Goal: Task Accomplishment & Management: Manage account settings

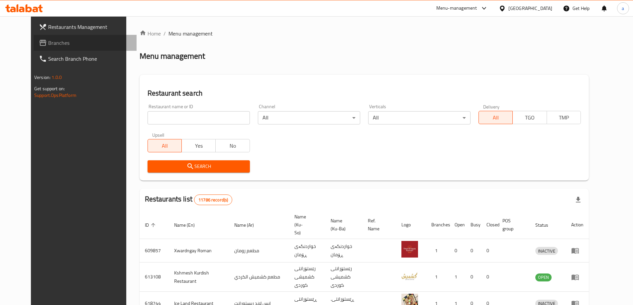
click at [94, 50] on link "Branches" at bounding box center [85, 43] width 103 height 16
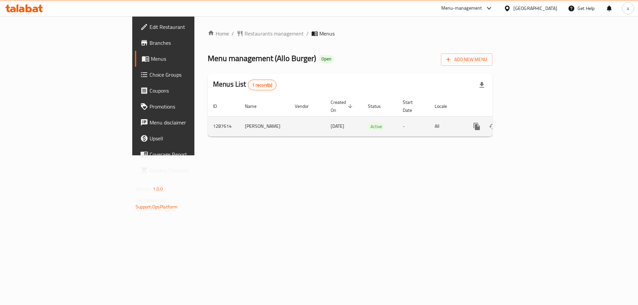
click at [528, 123] on icon "enhanced table" at bounding box center [524, 127] width 8 height 8
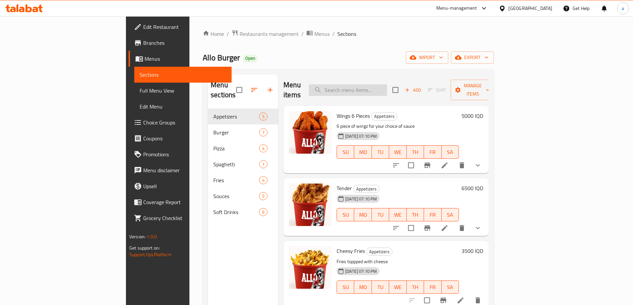
click at [387, 85] on input "search" at bounding box center [347, 90] width 78 height 12
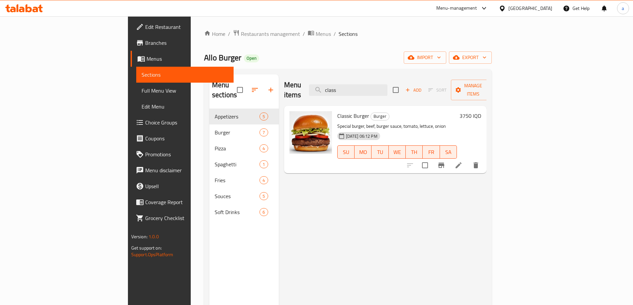
type input "class"
click at [468, 159] on li at bounding box center [458, 165] width 19 height 12
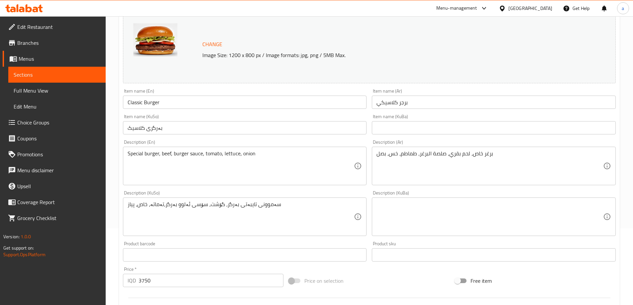
scroll to position [111, 0]
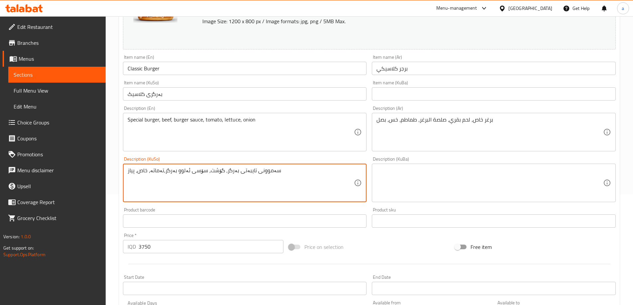
drag, startPoint x: 274, startPoint y: 172, endPoint x: 89, endPoint y: 165, distance: 185.1
type textarea "b"
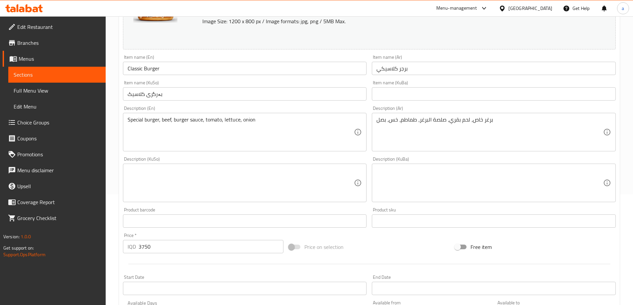
click at [176, 60] on div "Item name (En) Classic Burger Item name (En)" at bounding box center [245, 65] width 244 height 20
click at [179, 115] on div "‎‏Special burger, beef, burger sauce, tomato, lettuce, onion Description (En)" at bounding box center [245, 132] width 244 height 39
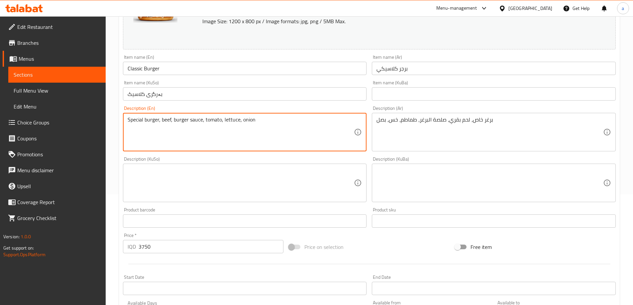
click at [179, 117] on textarea "‎‏Special burger, beef, burger sauce, tomato, lettuce, onion" at bounding box center [241, 133] width 226 height 32
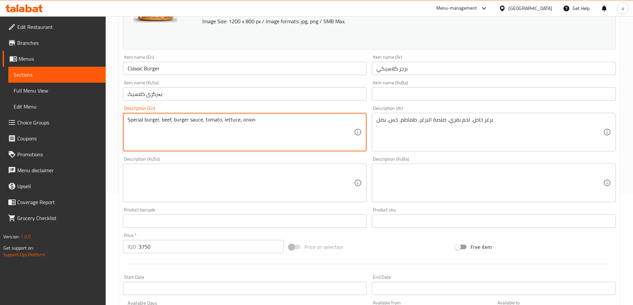
click at [172, 167] on div "Description (KuSo) Description (KuSo)" at bounding box center [245, 179] width 244 height 45
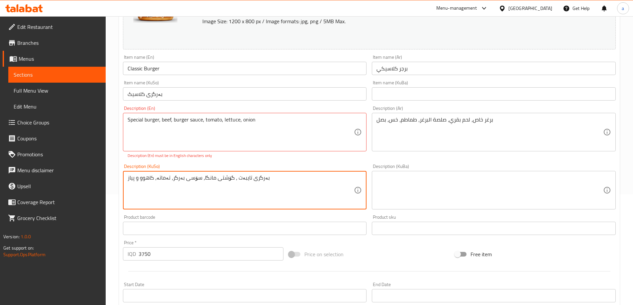
type textarea "بەرگری تایبەت ، گۆشتی مانگا، سۆسی بەرگر، تەماتە، کاهوو و پیاز"
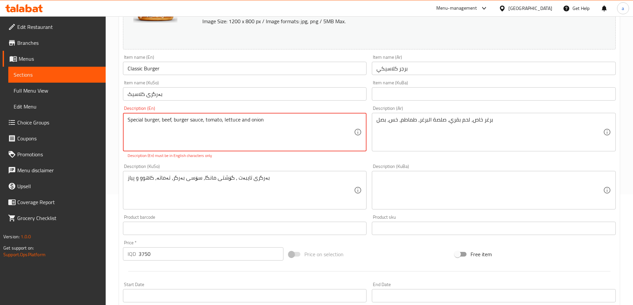
type textarea "‎‏Special burger, beef, burger sauce, tomato, lettuce and onion"
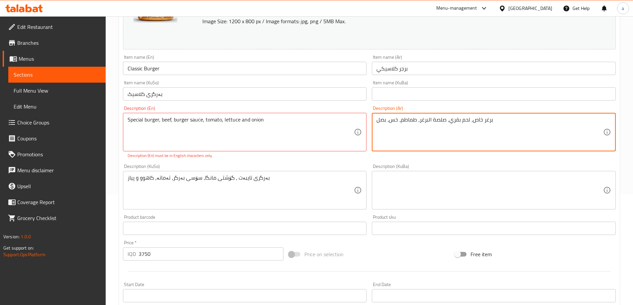
click at [388, 120] on textarea "‎برغر خاص، لحم بقري، صلصة البرغر، طماطم، خس، بصل" at bounding box center [489, 133] width 226 height 32
type textarea "‎برغر خاص، لحم بقري، صلصة البرغر، طماطم، خس وبصل"
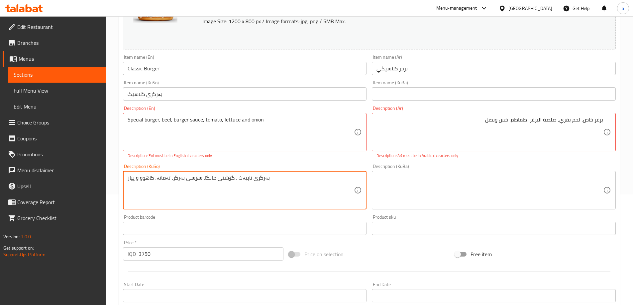
click at [295, 184] on textarea "بەرگری تایبەت ، گۆشتی مانگا، سۆسی بەرگر، تەماتە، کاهوو و پیاز" at bounding box center [241, 191] width 226 height 32
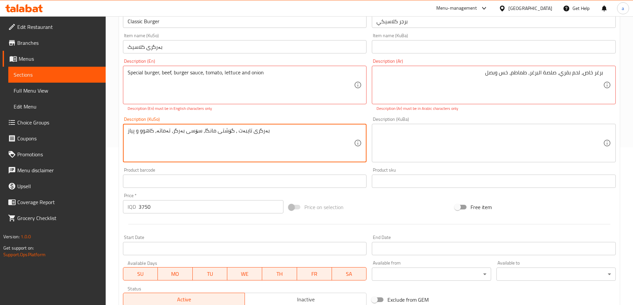
scroll to position [91, 0]
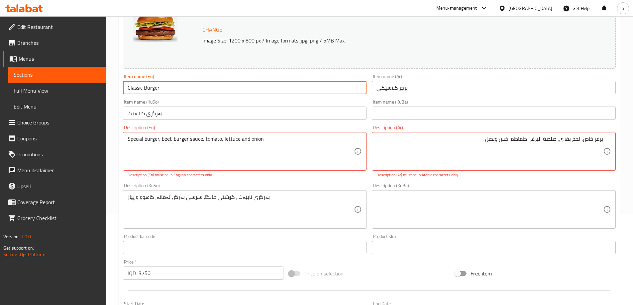
drag, startPoint x: 168, startPoint y: 92, endPoint x: 129, endPoint y: 93, distance: 38.2
click at [129, 93] on input "Classic Burger" at bounding box center [245, 87] width 244 height 13
click at [146, 88] on input "Classic Burger" at bounding box center [245, 87] width 244 height 13
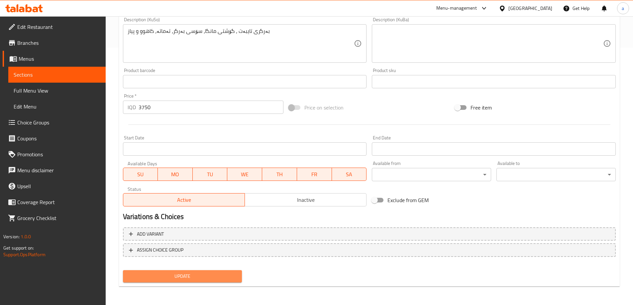
click at [182, 272] on button "Update" at bounding box center [182, 276] width 119 height 12
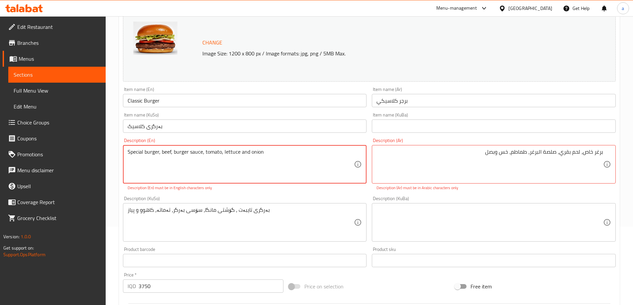
click at [266, 151] on textarea "‎‏Special burger, beef, burger sauce, tomato, lettuce and onion" at bounding box center [241, 165] width 226 height 32
type textarea "‎‏Special burger, beef, burger sauce, tomato, lettuce and onion"
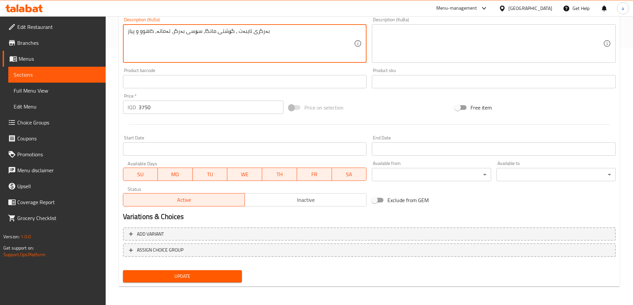
click at [180, 271] on button "Update" at bounding box center [182, 276] width 119 height 12
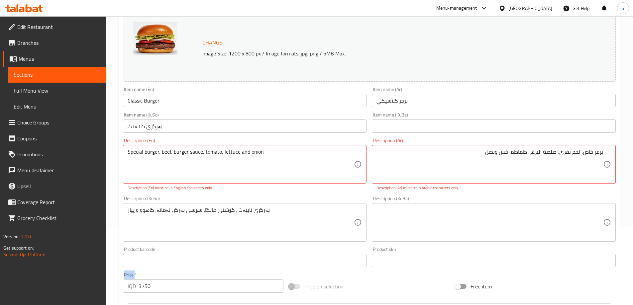
click at [180, 271] on div "Price   * IQD 3750 Price *" at bounding box center [203, 283] width 166 height 26
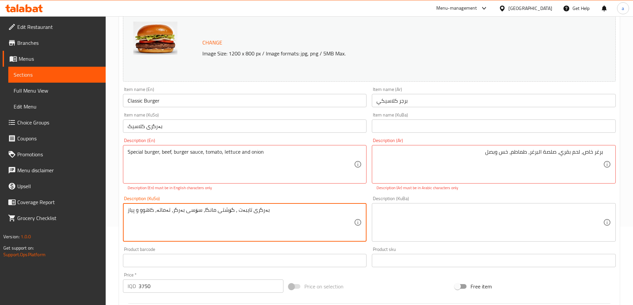
click at [220, 215] on textarea "بەرگری تایبەت ، گۆشتی مانگا، سۆسی بەرگر، تەماتە، کاهوو و پیاز" at bounding box center [241, 223] width 226 height 32
click at [218, 212] on textarea "بەرگری تایبەت ، گۆشتی مانگا، سۆسی بەرگر، تەماتە، کاهوو و پیاز" at bounding box center [241, 223] width 226 height 32
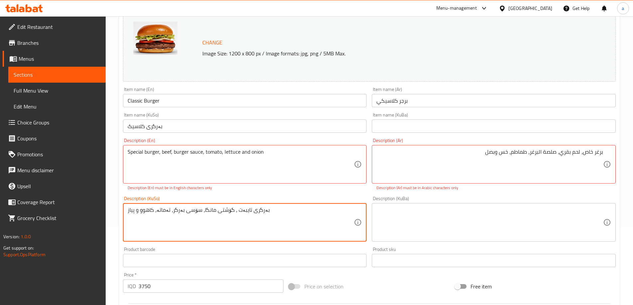
click at [71, 80] on link "Sections" at bounding box center [56, 75] width 97 height 16
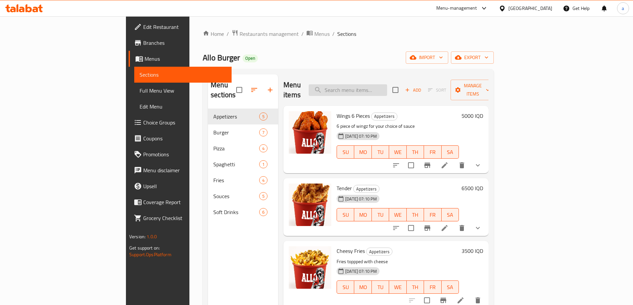
click at [387, 85] on input "search" at bounding box center [347, 90] width 78 height 12
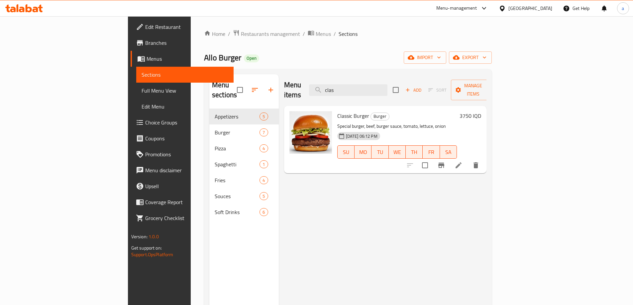
type input "clas"
click at [468, 159] on li at bounding box center [458, 165] width 19 height 12
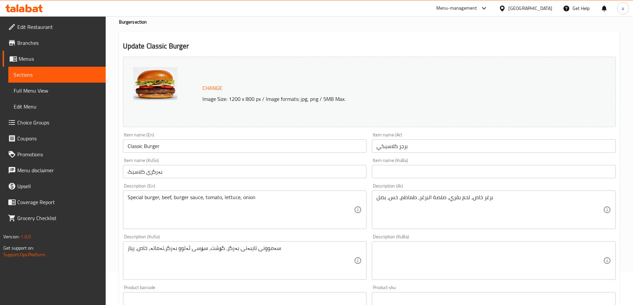
scroll to position [55, 0]
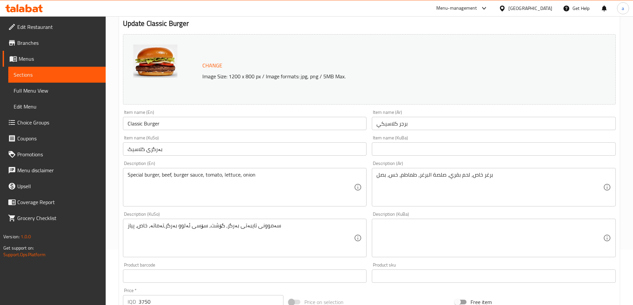
click at [263, 227] on textarea "‎سەموونی تایبەتی بەرگر، گۆشت، سۆسی ئەلوو بەرگر،تەماتە، خاص، پیاز" at bounding box center [241, 238] width 226 height 32
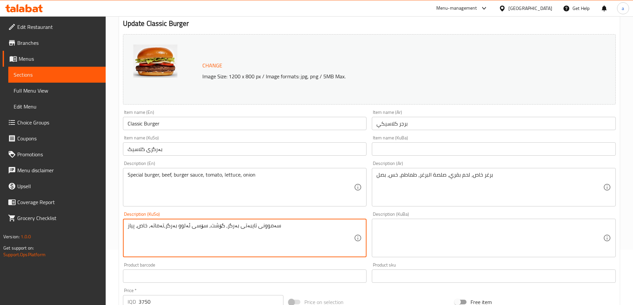
click at [263, 227] on textarea "‎سەموونی تایبەتی بەرگر، گۆشت، سۆسی ئەلوو بەرگر،تەماتە، خاص، پیاز" at bounding box center [241, 238] width 226 height 32
paste textarea "بەرگری تایبەت ، گۆشتی مانگا، سۆسی بەرگر، تەماتە، کاهوو و"
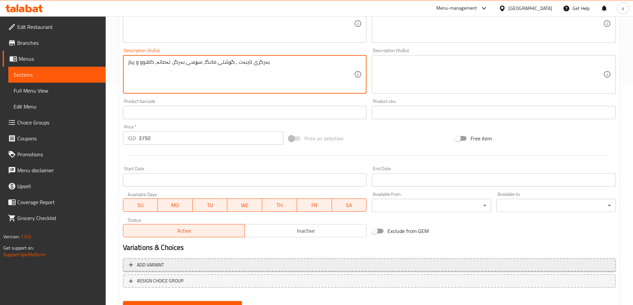
scroll to position [221, 0]
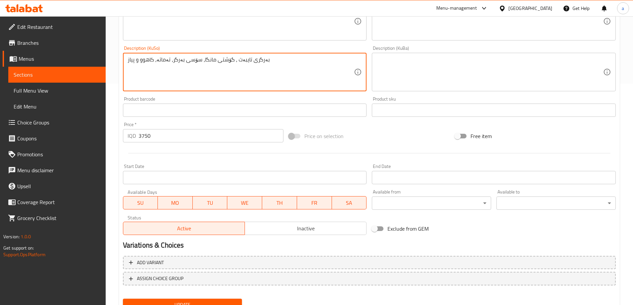
type textarea "بەرگری تایبەت ، گۆشتی مانگا، سۆسی بەرگر، تەماتە، کاهوو و پیاز"
click at [222, 298] on div "Update" at bounding box center [182, 305] width 125 height 18
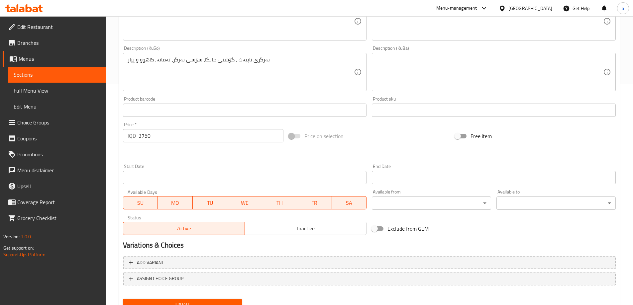
click at [220, 300] on button "Update" at bounding box center [182, 305] width 119 height 12
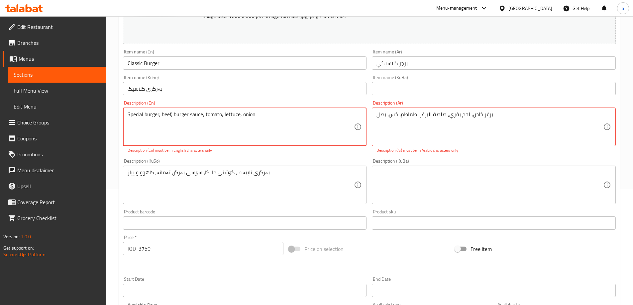
scroll to position [111, 0]
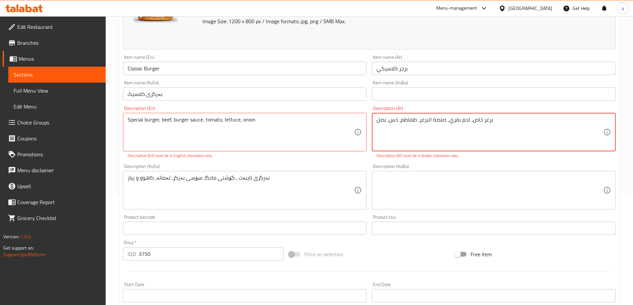
click at [438, 122] on textarea "‎برغر خاص، لحم بقري، صلصة البرغر، طماطم، خس، بصل" at bounding box center [489, 133] width 226 height 32
drag, startPoint x: 260, startPoint y: 119, endPoint x: 112, endPoint y: 128, distance: 148.4
paste textarea "Special burger, beef, burger sauce, tomato, lettuce and"
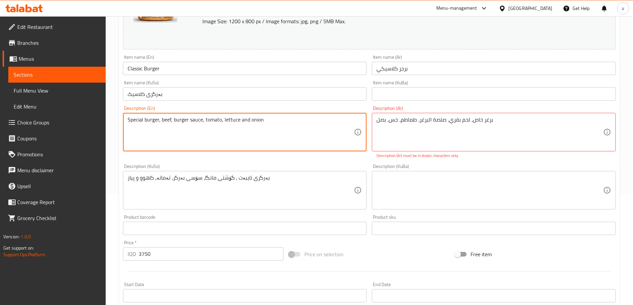
type textarea "Special burger, beef, burger sauce, tomato, lettuce and onion"
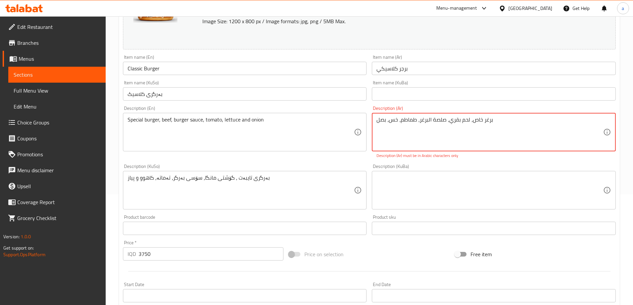
click at [399, 122] on textarea "‎برغر خاص، لحم بقري، صلصة البرغر، طماطم، خس، بصل" at bounding box center [489, 133] width 226 height 32
paste textarea "برجر خاص، لحم بقري، صلصة برجر، طماطم، خس و"
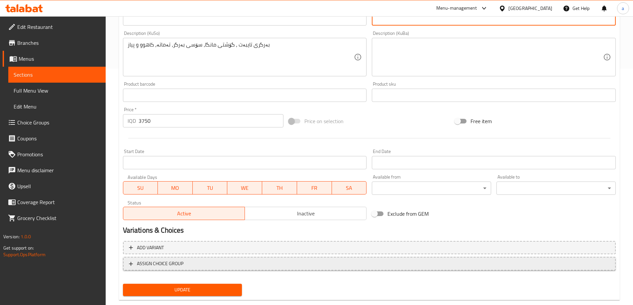
scroll to position [250, 0]
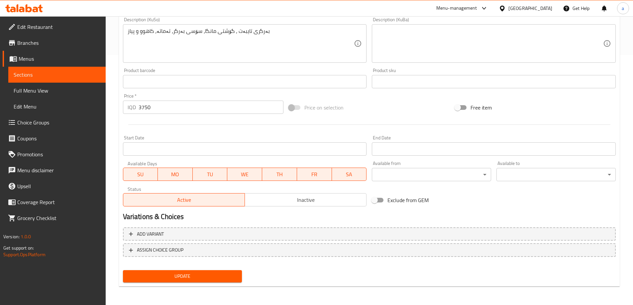
type textarea "برجر خاص، لحم بقري، صلصة برجر، طماطم، خس وبصل"
drag, startPoint x: 227, startPoint y: 275, endPoint x: 225, endPoint y: 269, distance: 6.0
click at [228, 273] on span "Update" at bounding box center [182, 276] width 109 height 8
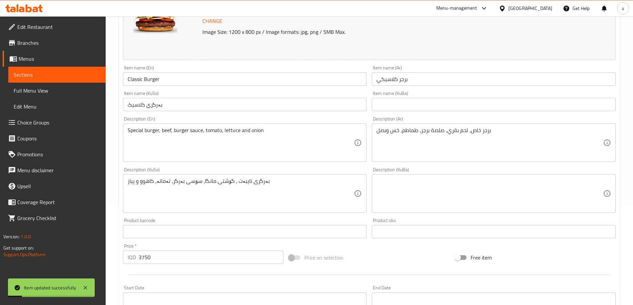
scroll to position [84, 0]
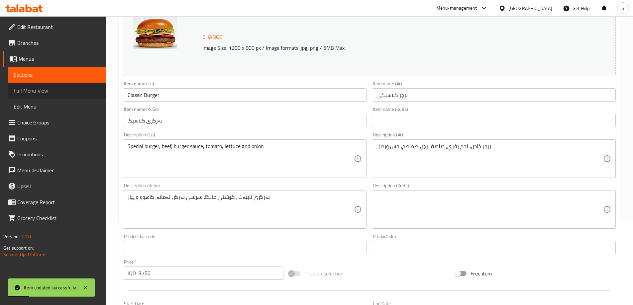
click at [50, 86] on link "Full Menu View" at bounding box center [56, 91] width 97 height 16
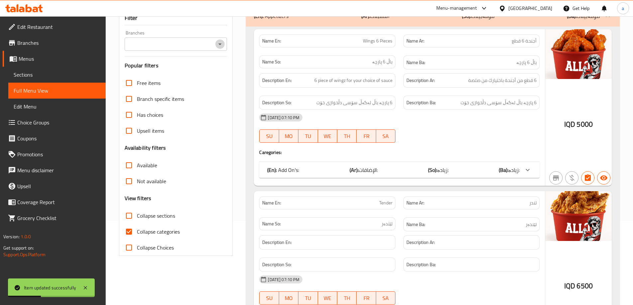
click at [219, 43] on icon "Open" at bounding box center [220, 44] width 8 height 8
click at [194, 73] on li "Allo Burger,Hawlere Nwe" at bounding box center [175, 73] width 103 height 12
type input "Allo Burger,Hawlere Nwe"
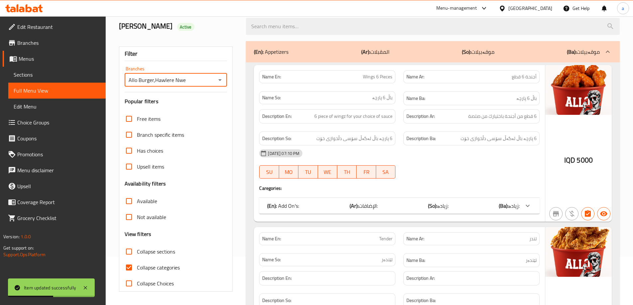
scroll to position [84, 0]
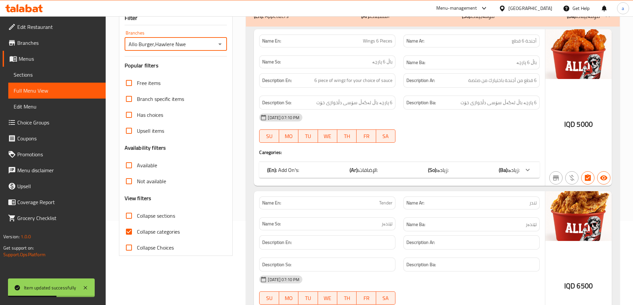
click at [164, 234] on span "Collapse categories" at bounding box center [158, 232] width 43 height 8
click at [137, 234] on input "Collapse categories" at bounding box center [129, 232] width 16 height 16
checkbox input "false"
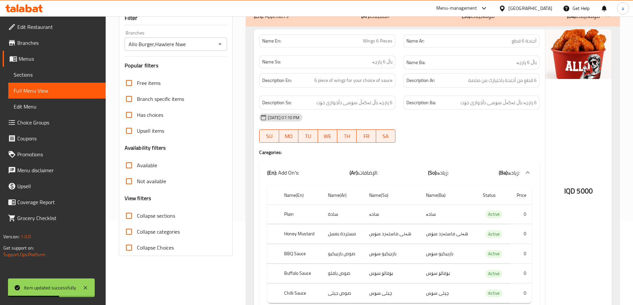
click at [167, 212] on span "Collapse sections" at bounding box center [156, 216] width 38 height 8
click at [137, 212] on input "Collapse sections" at bounding box center [129, 216] width 16 height 16
checkbox input "true"
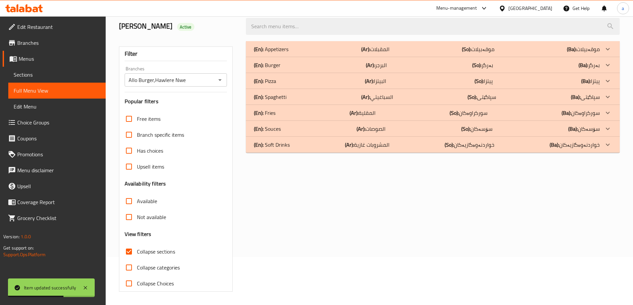
scroll to position [0, 0]
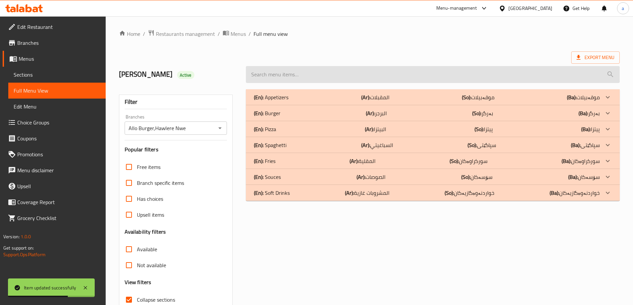
click at [380, 74] on input "search" at bounding box center [433, 74] width 374 height 17
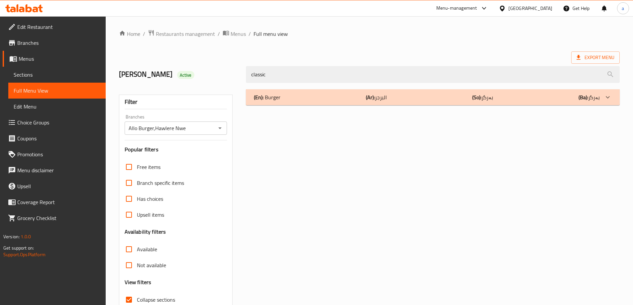
type input "classic"
drag, startPoint x: 394, startPoint y: 93, endPoint x: 388, endPoint y: 89, distance: 7.2
click at [389, 90] on div "(En): Burger (Ar): البرجر (So): بەرگر (Ba): بەرگر" at bounding box center [433, 97] width 374 height 16
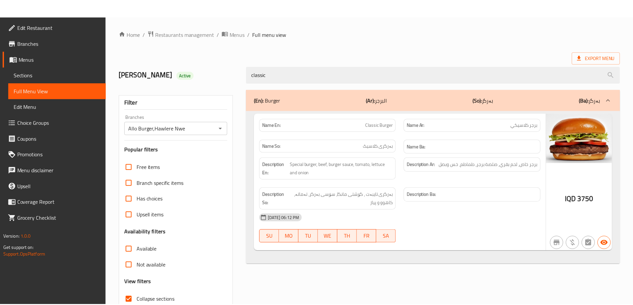
scroll to position [48, 0]
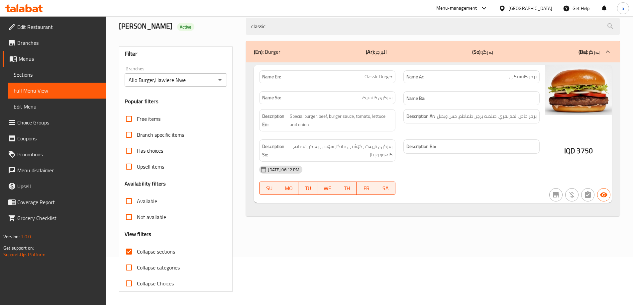
drag, startPoint x: 278, startPoint y: 26, endPoint x: 232, endPoint y: 29, distance: 46.6
click at [232, 29] on div "Rasul Qadir Active classic" at bounding box center [369, 27] width 508 height 30
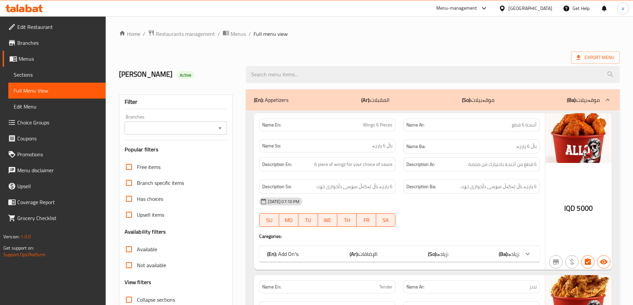
click at [220, 126] on icon "Open" at bounding box center [220, 128] width 8 height 8
click at [203, 153] on li "Allo Burger,Hawlere Nwe" at bounding box center [175, 157] width 103 height 12
type input "Allo Burger,Hawlere Nwe"
click at [317, 74] on input "search" at bounding box center [433, 74] width 374 height 17
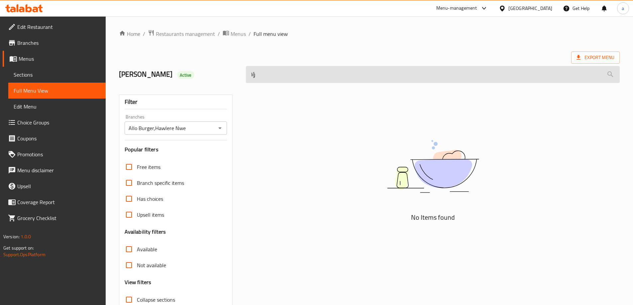
type input "ؤ"
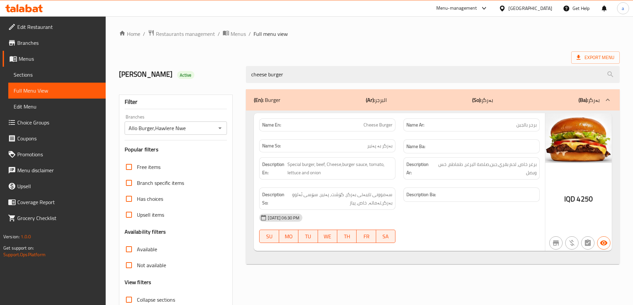
type input "cheese burger"
click at [84, 69] on link "Sections" at bounding box center [56, 75] width 97 height 16
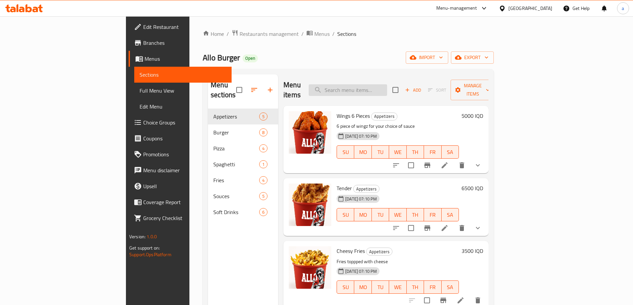
click at [387, 88] on input "search" at bounding box center [347, 90] width 78 height 12
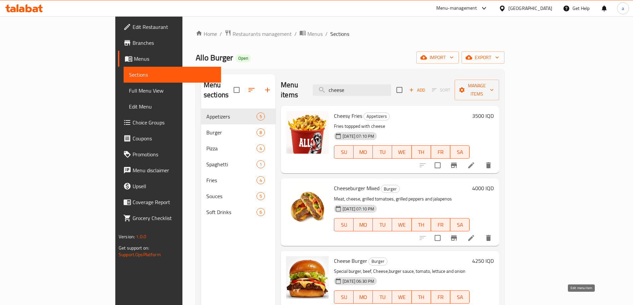
type input "cheese"
click at [475, 305] on icon at bounding box center [471, 310] width 8 height 8
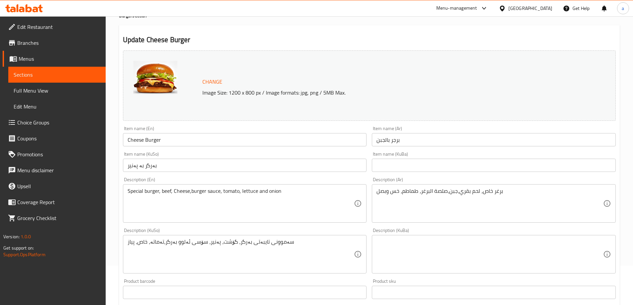
scroll to position [55, 0]
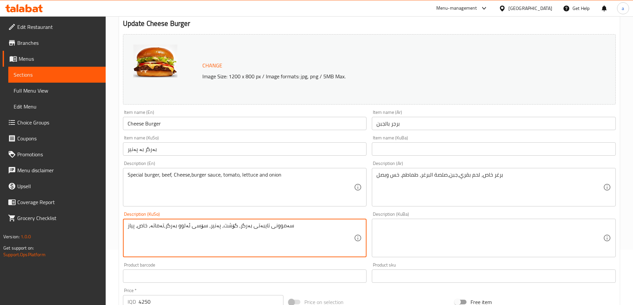
drag, startPoint x: 289, startPoint y: 229, endPoint x: 122, endPoint y: 219, distance: 166.6
type textarea "ن"
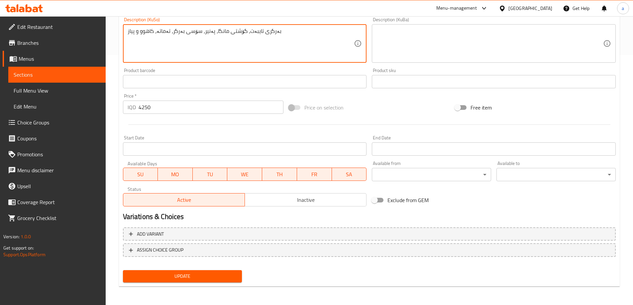
type textarea "بەرگری تایبەت، گۆشتی مانگا، پەنیر، سۆسی بەرگر، تەماتە، کاهوو و پیاز"
click at [166, 274] on span "Update" at bounding box center [182, 276] width 109 height 8
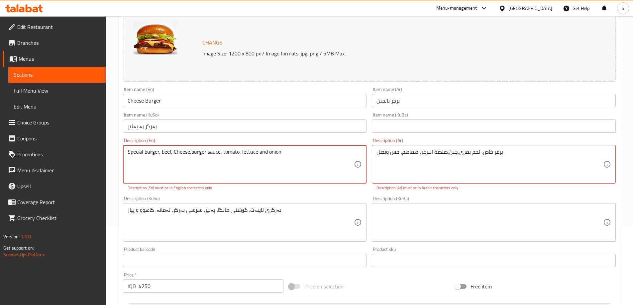
click at [215, 157] on textarea "‎‏Special burger, beef, Cheese,burger sauce, tomato, lettuce and onion" at bounding box center [241, 165] width 226 height 32
click at [244, 152] on textarea "‎‏Special burger, beef, Cheese,burger sauce, tomato, lettuce and onion" at bounding box center [241, 165] width 226 height 32
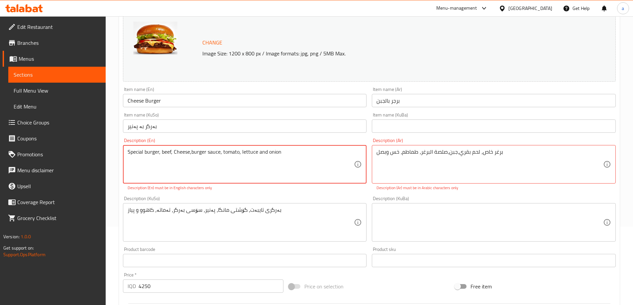
click at [244, 152] on textarea "‎‏Special burger, beef, Cheese,burger sauce, tomato, lettuce and onion" at bounding box center [241, 165] width 226 height 32
click at [408, 151] on textarea "‎برغر خاص، لحم بقري،جبن،صلصة البرغر، طماطم، خس وبصل" at bounding box center [489, 165] width 226 height 32
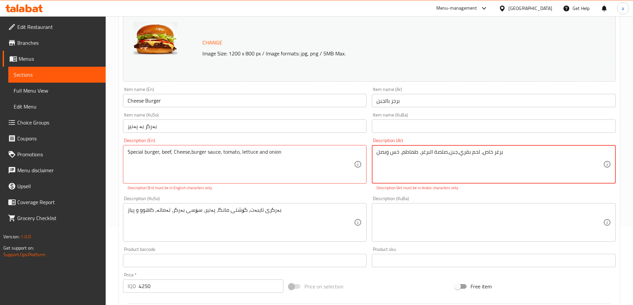
click at [408, 151] on textarea "‎برغر خاص، لحم بقري،جبن،صلصة البرغر، طماطم، خس وبصل" at bounding box center [489, 165] width 226 height 32
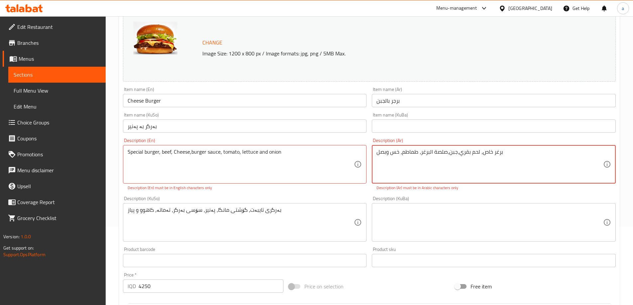
click at [408, 151] on textarea "‎برغر خاص، لحم بقري،جبن،صلصة البرغر، طماطم، خس وبصل" at bounding box center [489, 165] width 226 height 32
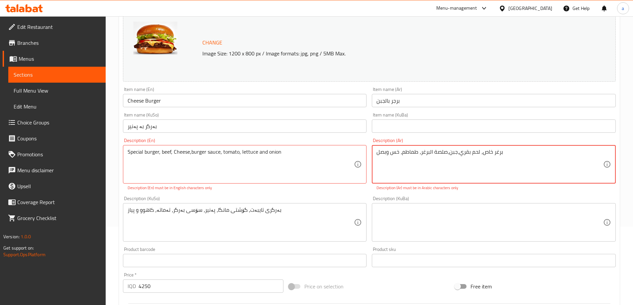
paste textarea "برجر خاص، لحم بقري، جبنة، صلصة برج"
type textarea "برجر خاص، لحم بقري، جبنة، صلصة برجر، طماطم، خس وبصل"
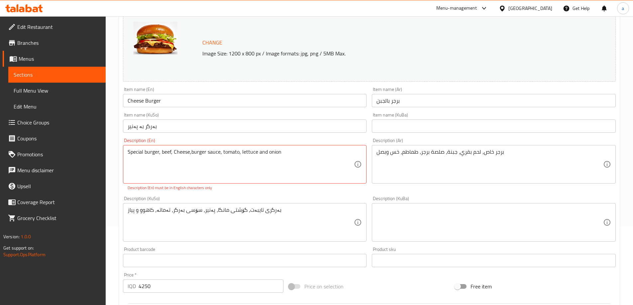
click at [193, 148] on div "‎‏Special burger, beef, Cheese,burger sauce, tomato, lettuce and onion Descript…" at bounding box center [245, 164] width 244 height 39
paste textarea "Special burger, beef, cheese,"
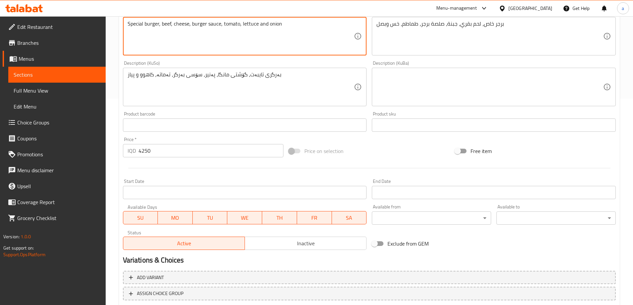
scroll to position [244, 0]
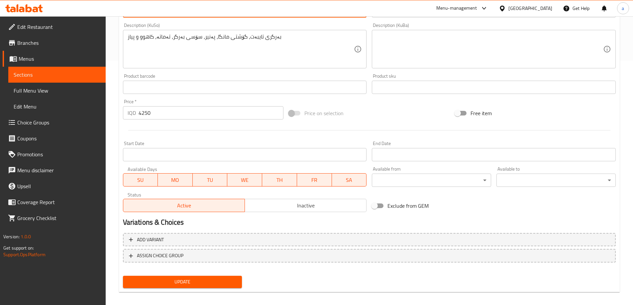
type textarea "Special burger, beef, cheese, burger sauce, tomato, lettuce and onion"
click at [184, 278] on span "Update" at bounding box center [182, 282] width 109 height 8
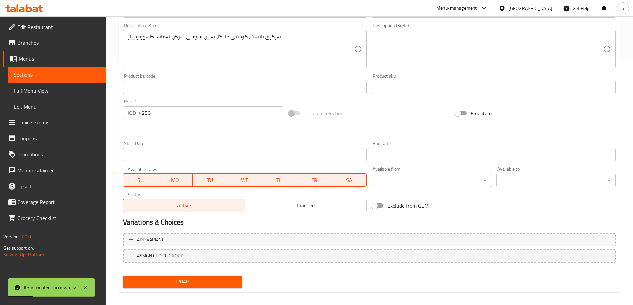
click at [62, 90] on span "Full Menu View" at bounding box center [57, 91] width 87 height 8
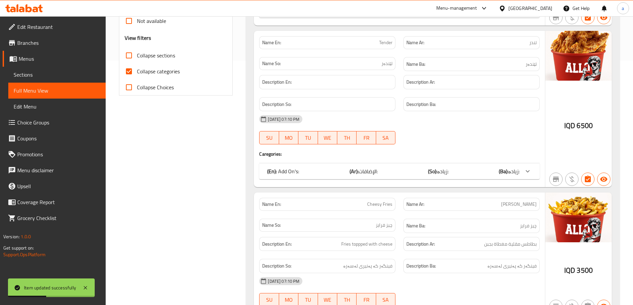
click at [141, 69] on span "Collapse categories" at bounding box center [158, 71] width 43 height 8
click at [137, 69] on input "Collapse categories" at bounding box center [129, 71] width 16 height 16
checkbox input "false"
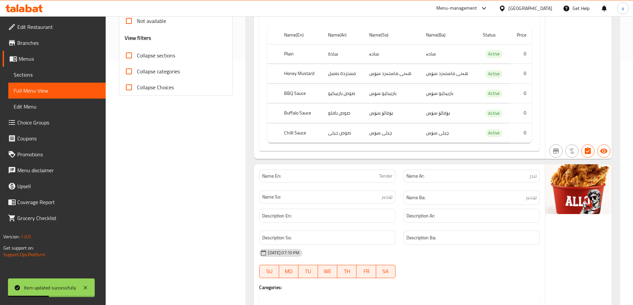
click at [149, 56] on span "Collapse sections" at bounding box center [156, 55] width 38 height 8
click at [137, 56] on input "Collapse sections" at bounding box center [129, 55] width 16 height 16
checkbox input "true"
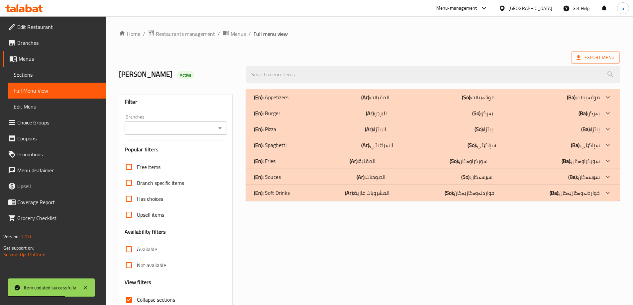
click at [217, 129] on icon "Open" at bounding box center [220, 128] width 8 height 8
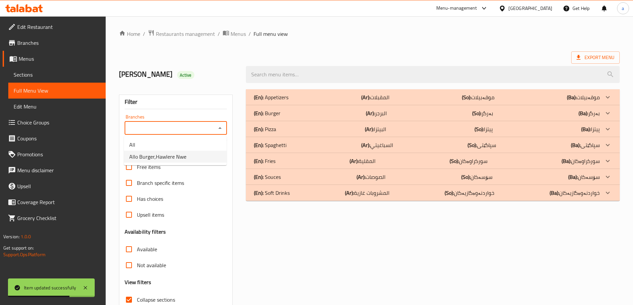
click at [205, 157] on li "Allo Burger,Hawlere Nwe" at bounding box center [175, 157] width 103 height 12
type input "Allo Burger,Hawlere Nwe"
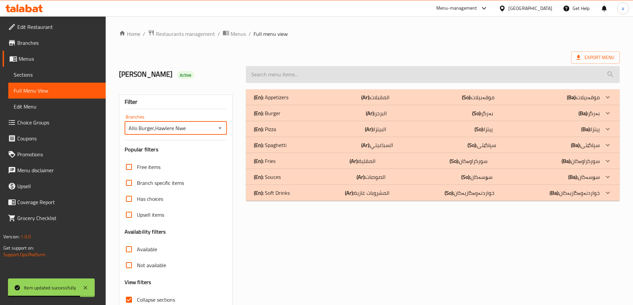
click at [334, 76] on input "search" at bounding box center [433, 74] width 374 height 17
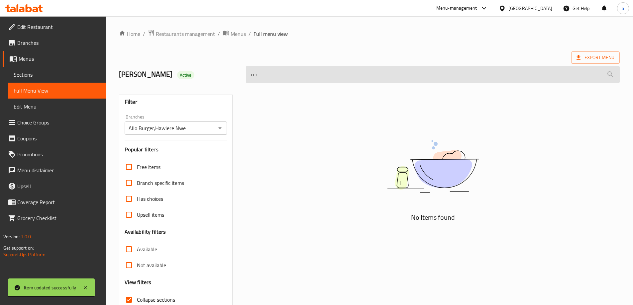
type input "ج"
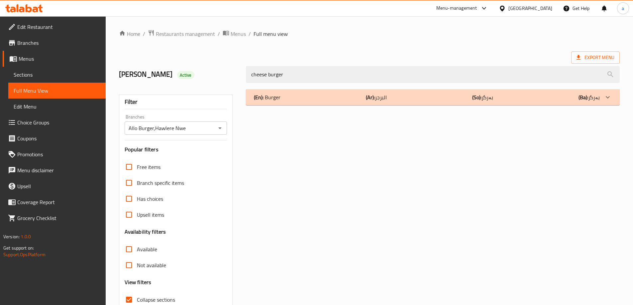
type input "cheese burger"
click at [328, 98] on div "(En): Burger (Ar): البرجر (So): بەرگر (Ba): بەرگر" at bounding box center [427, 97] width 346 height 8
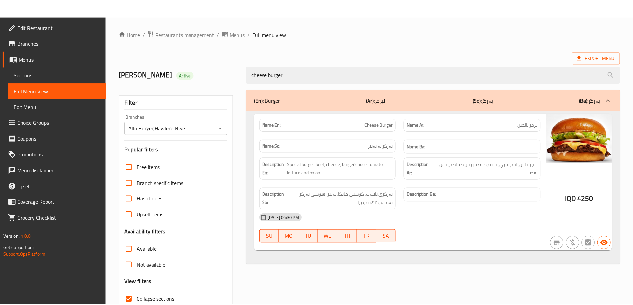
scroll to position [48, 0]
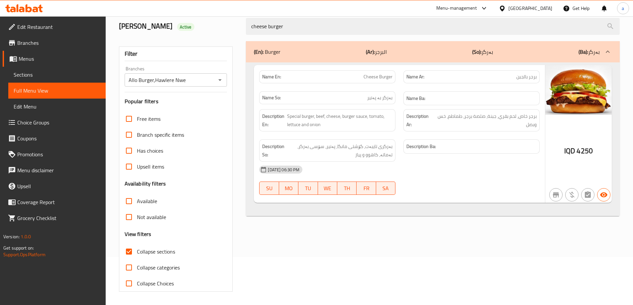
click at [43, 5] on icon at bounding box center [24, 8] width 38 height 8
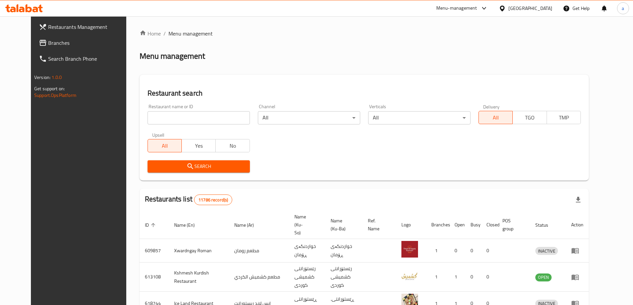
click at [62, 44] on span "Branches" at bounding box center [89, 43] width 83 height 8
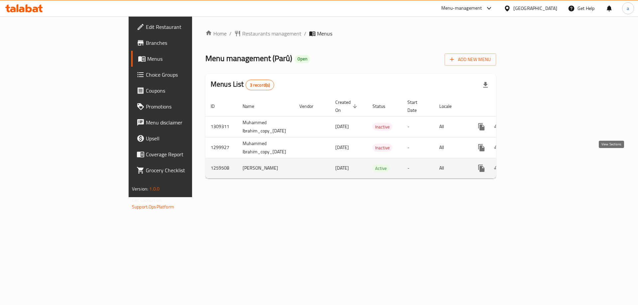
click at [532, 165] on icon "enhanced table" at bounding box center [529, 168] width 6 height 6
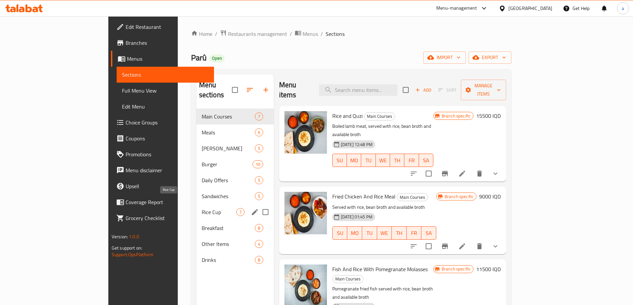
click at [202, 208] on span "Rice Cup" at bounding box center [219, 212] width 35 height 8
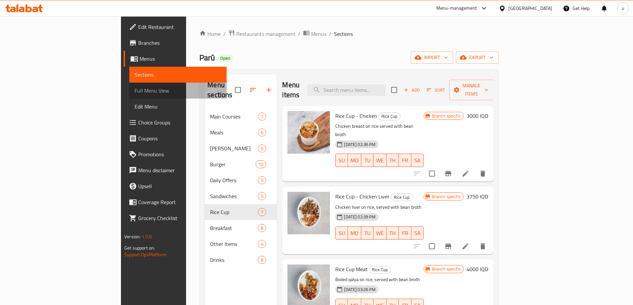
click at [129, 96] on link "Full Menu View" at bounding box center [177, 91] width 97 height 16
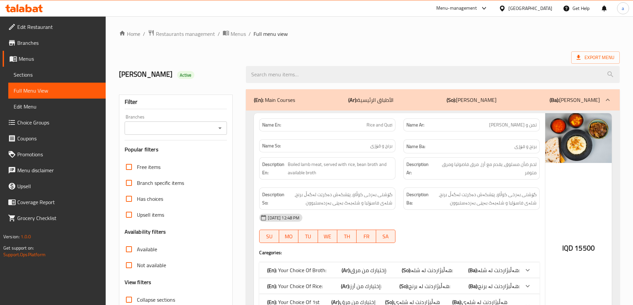
click at [221, 126] on icon "Open" at bounding box center [220, 128] width 8 height 8
drag, startPoint x: 211, startPoint y: 150, endPoint x: 211, endPoint y: 161, distance: 11.0
click at [211, 161] on ul "All Parû, Minara 1" at bounding box center [175, 150] width 103 height 29
click at [211, 161] on li "Parû, Minara 1" at bounding box center [175, 157] width 103 height 12
type input "Parû, Minara 1"
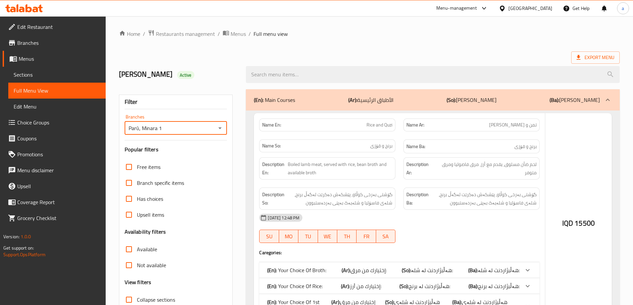
click at [394, 73] on div at bounding box center [316, 152] width 633 height 305
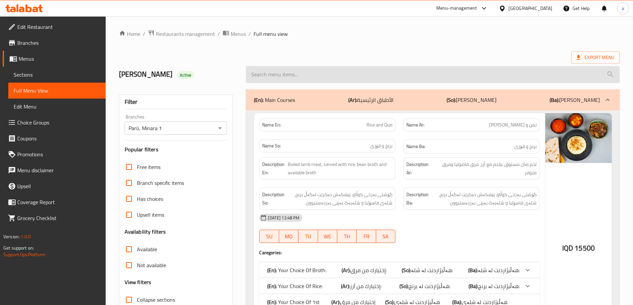
click at [385, 68] on input "search" at bounding box center [433, 74] width 374 height 17
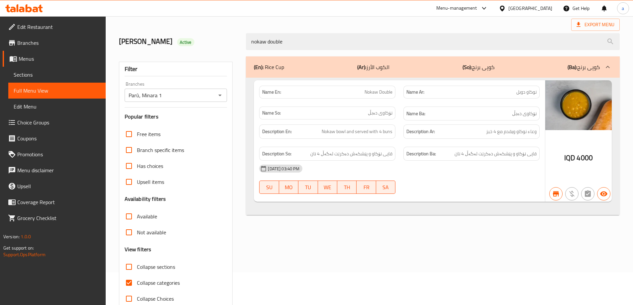
scroll to position [48, 0]
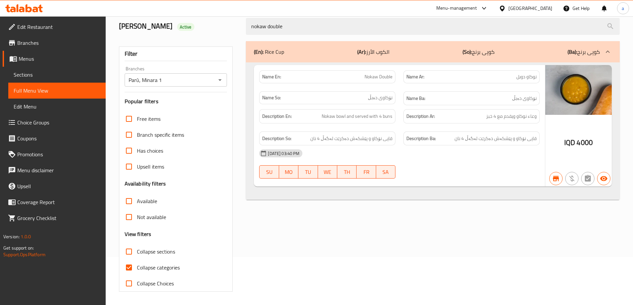
type input "nokaw double"
click at [168, 262] on label "Collapse categories" at bounding box center [150, 268] width 59 height 16
click at [137, 262] on input "Collapse categories" at bounding box center [129, 268] width 16 height 16
checkbox input "false"
